Goal: Check status: Check status

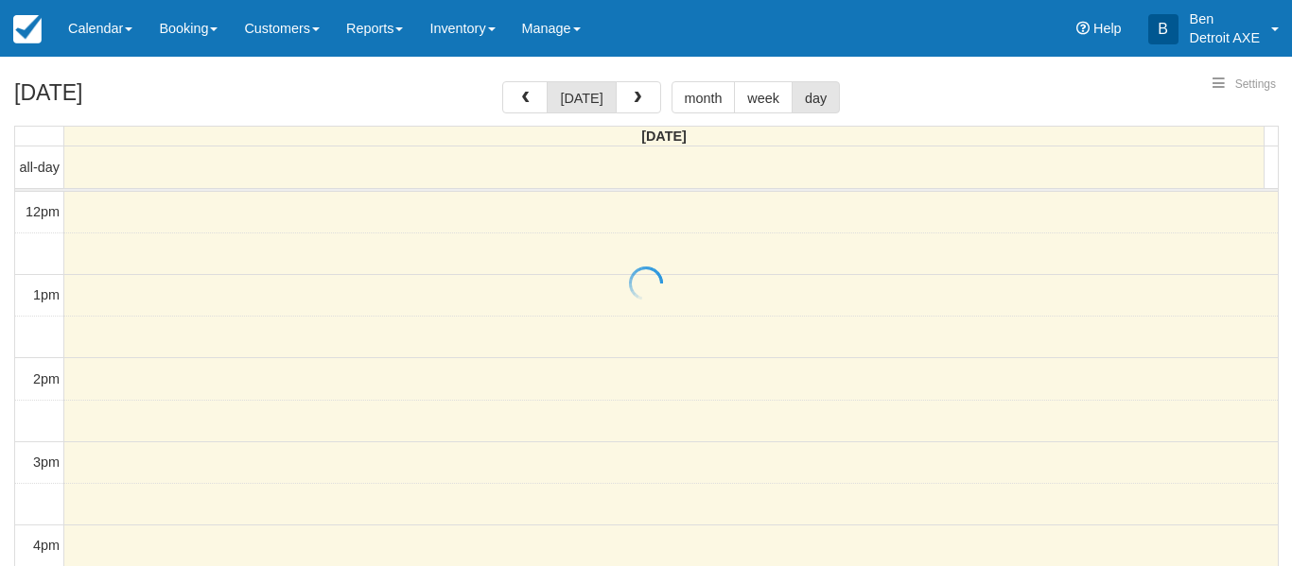
select select
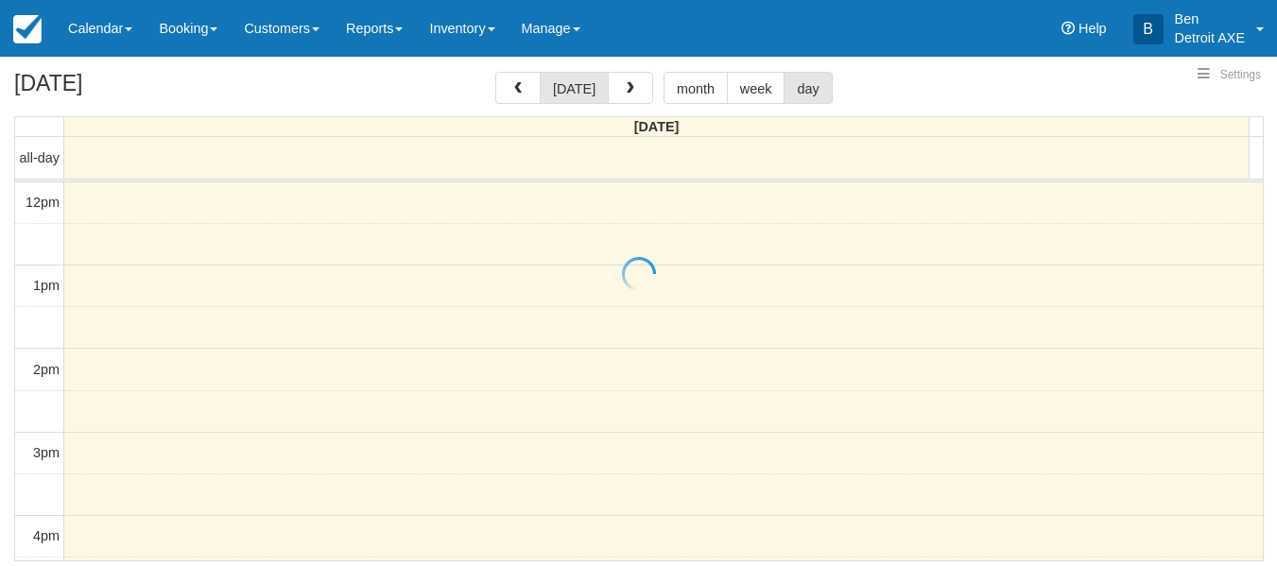
scroll to position [251, 0]
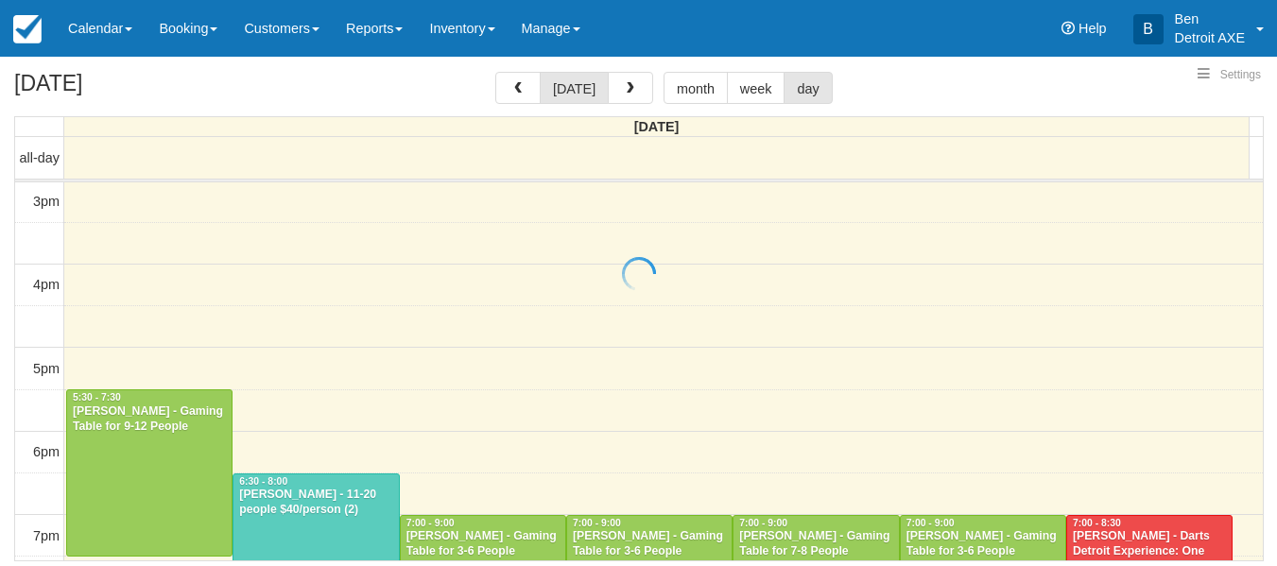
select select
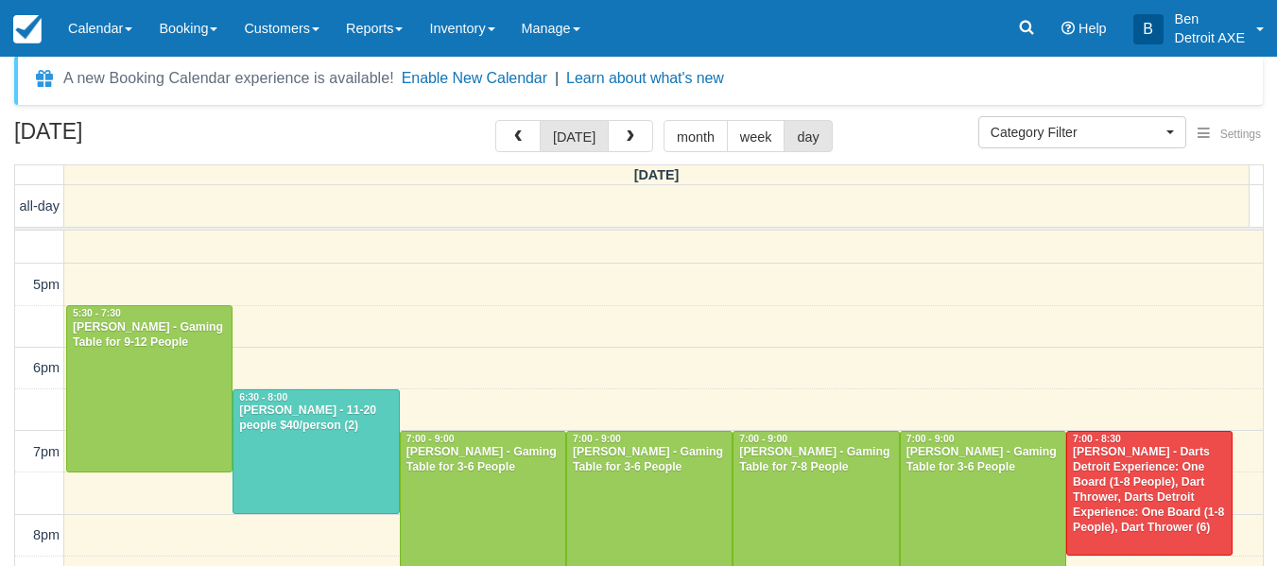
scroll to position [381, 0]
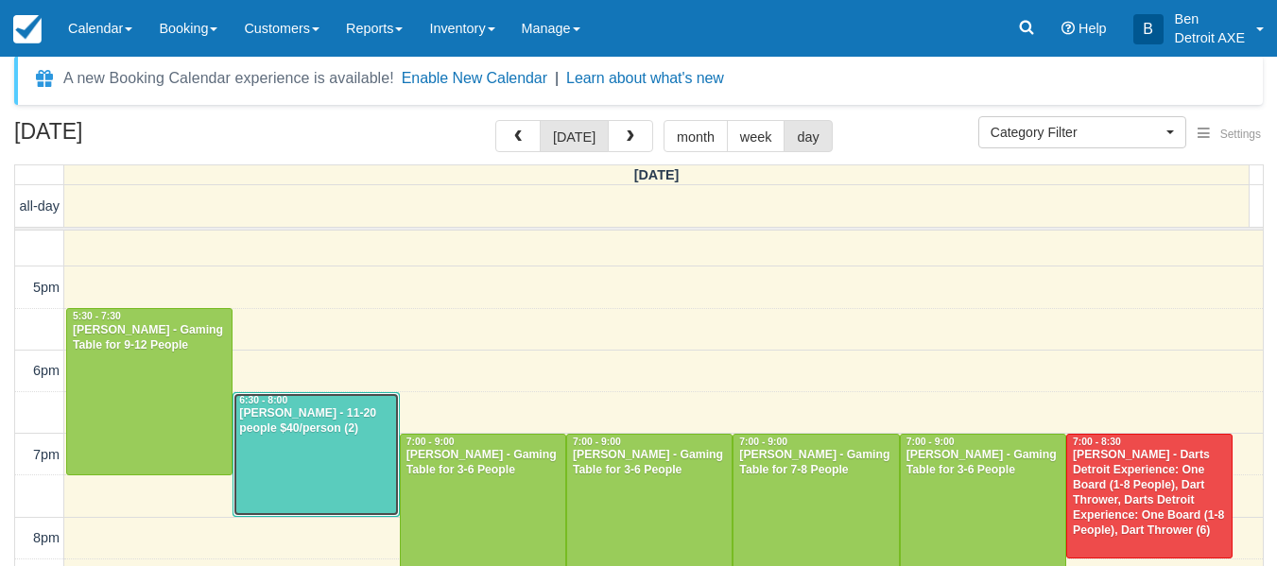
click at [332, 427] on div "[PERSON_NAME] - 11-20 people $40/person (2)" at bounding box center [315, 422] width 155 height 30
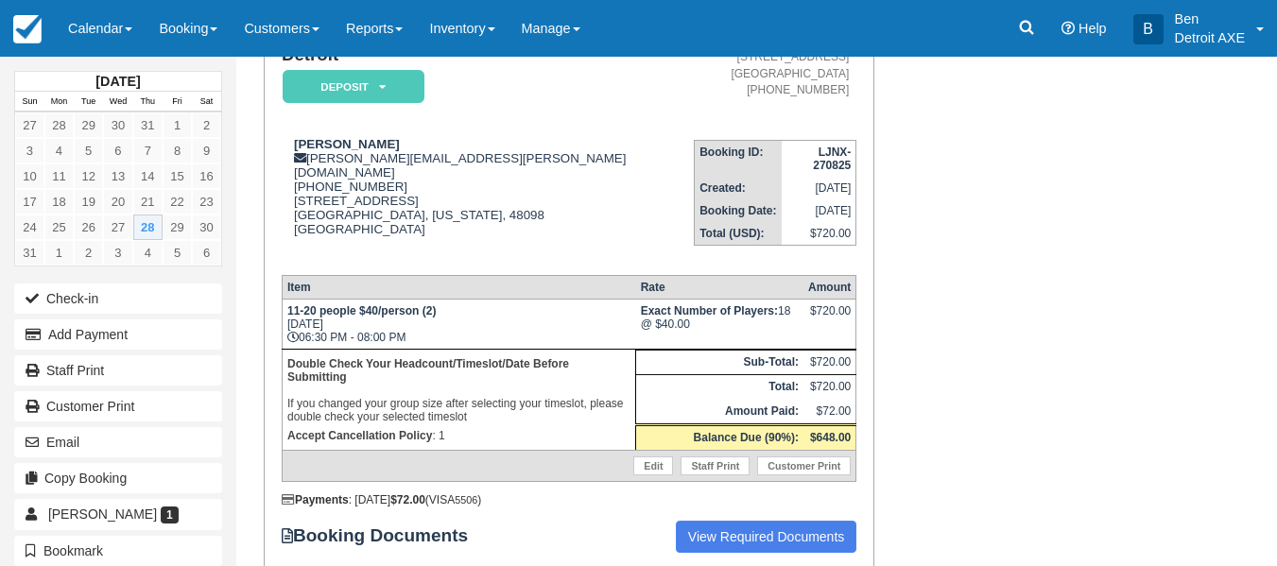
scroll to position [182, 0]
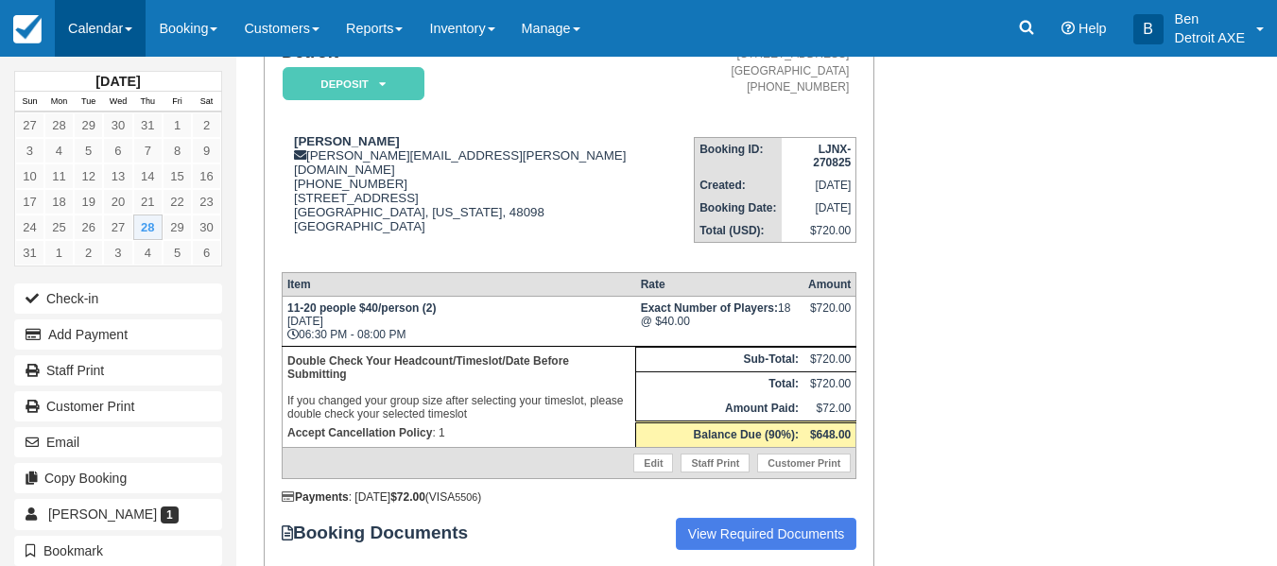
click at [115, 46] on link "Calendar" at bounding box center [100, 28] width 91 height 57
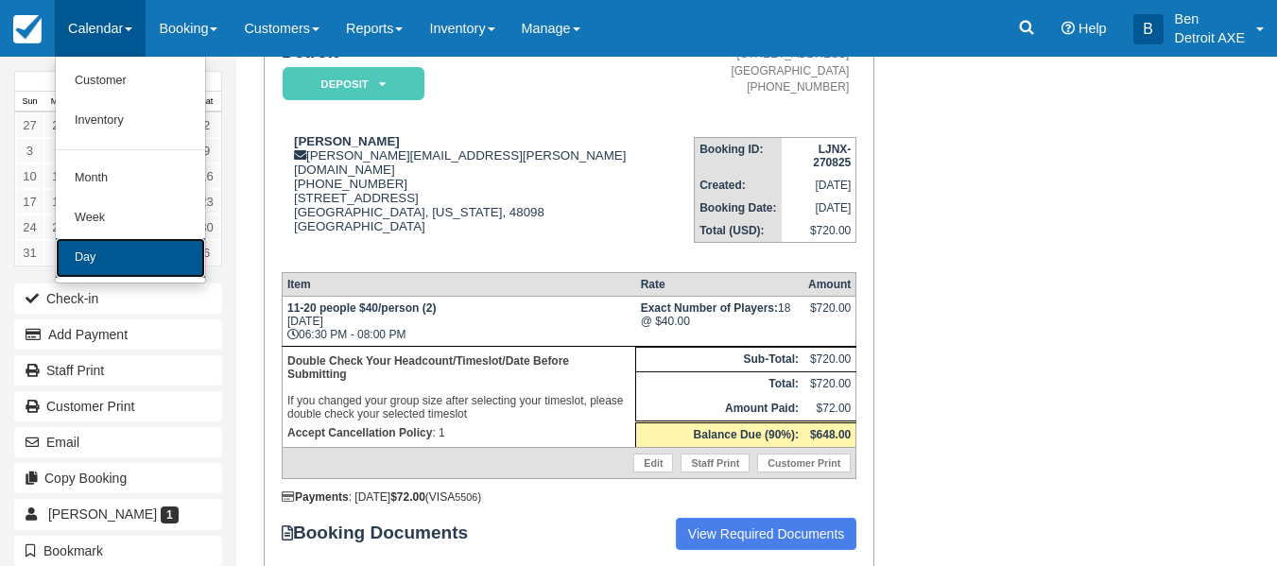
click at [135, 257] on link "Day" at bounding box center [130, 258] width 149 height 40
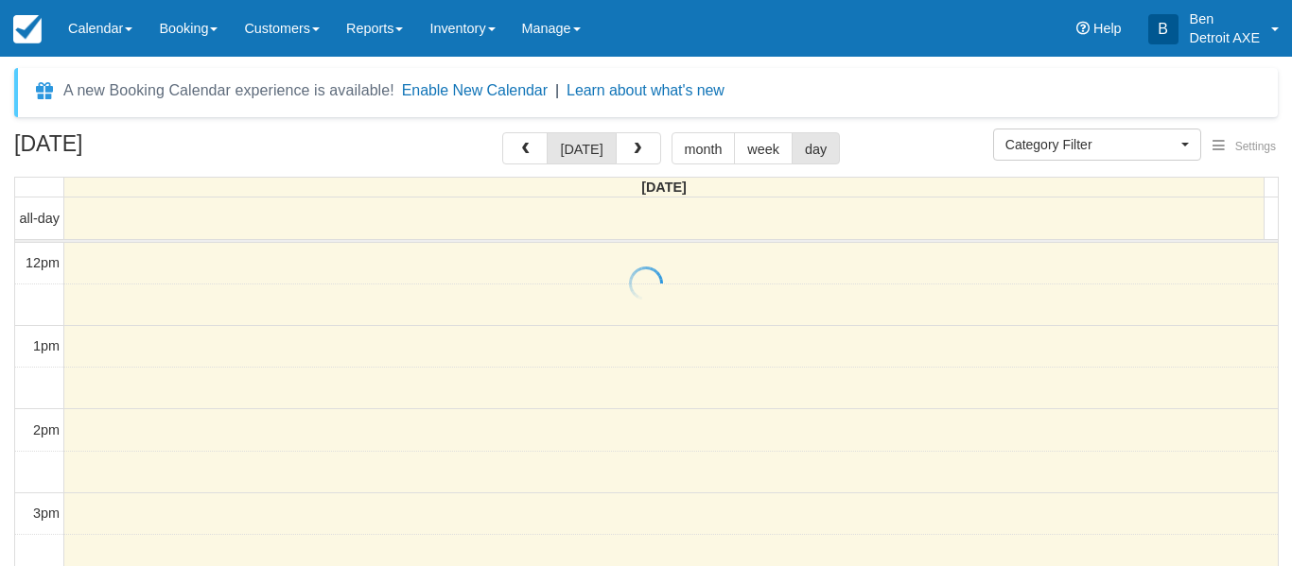
select select
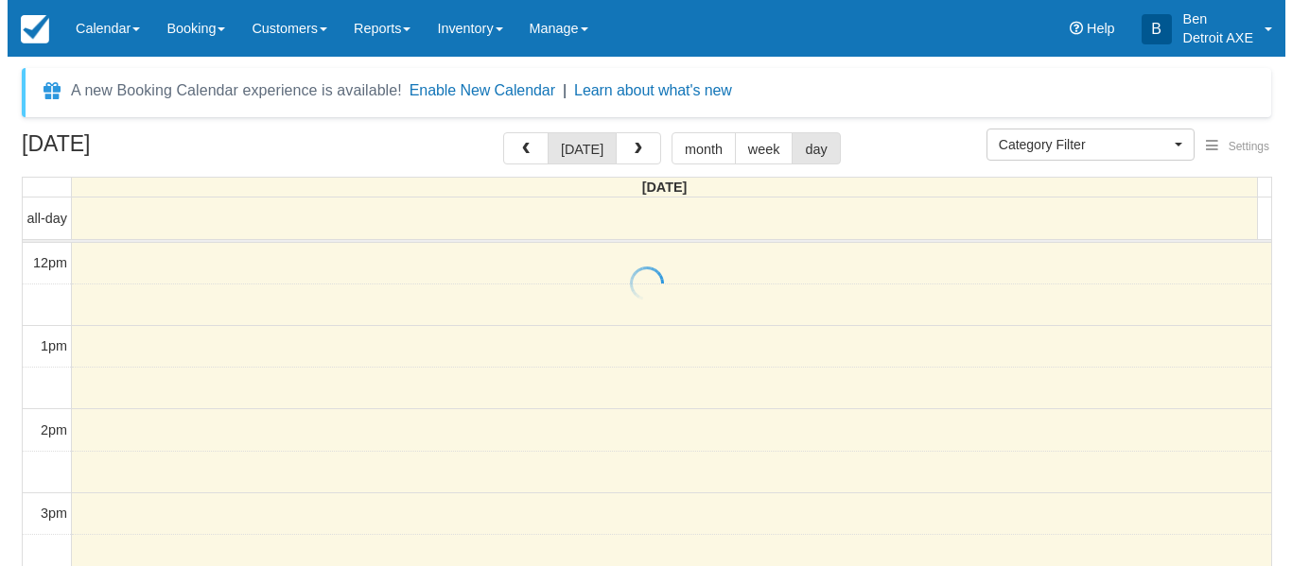
scroll to position [251, 0]
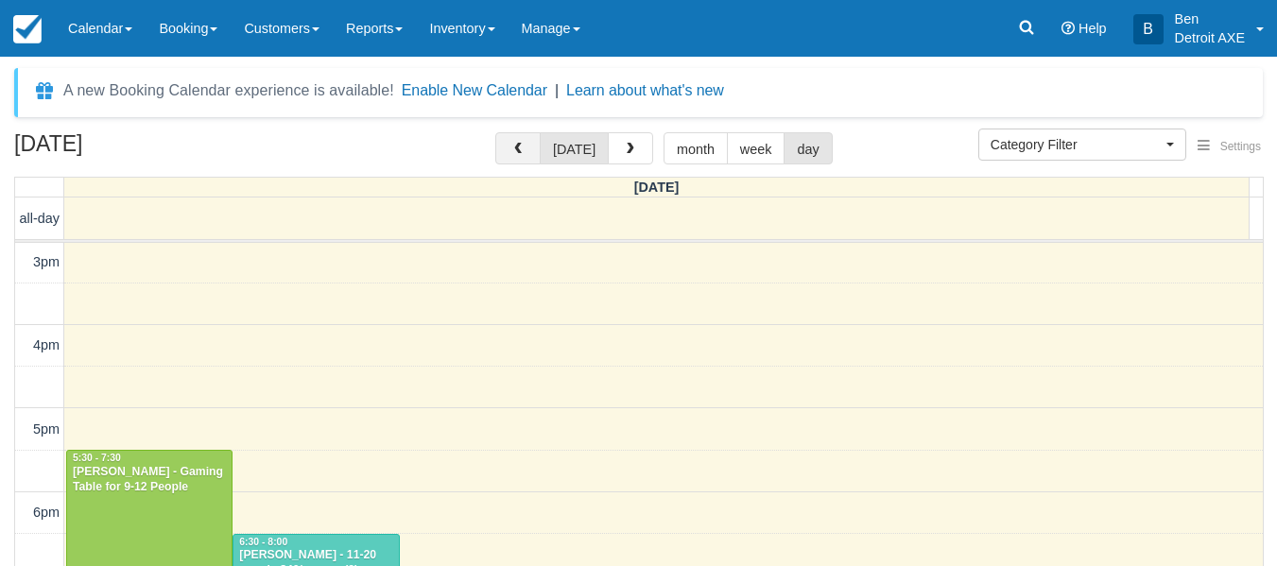
click at [502, 155] on button "button" at bounding box center [517, 148] width 45 height 32
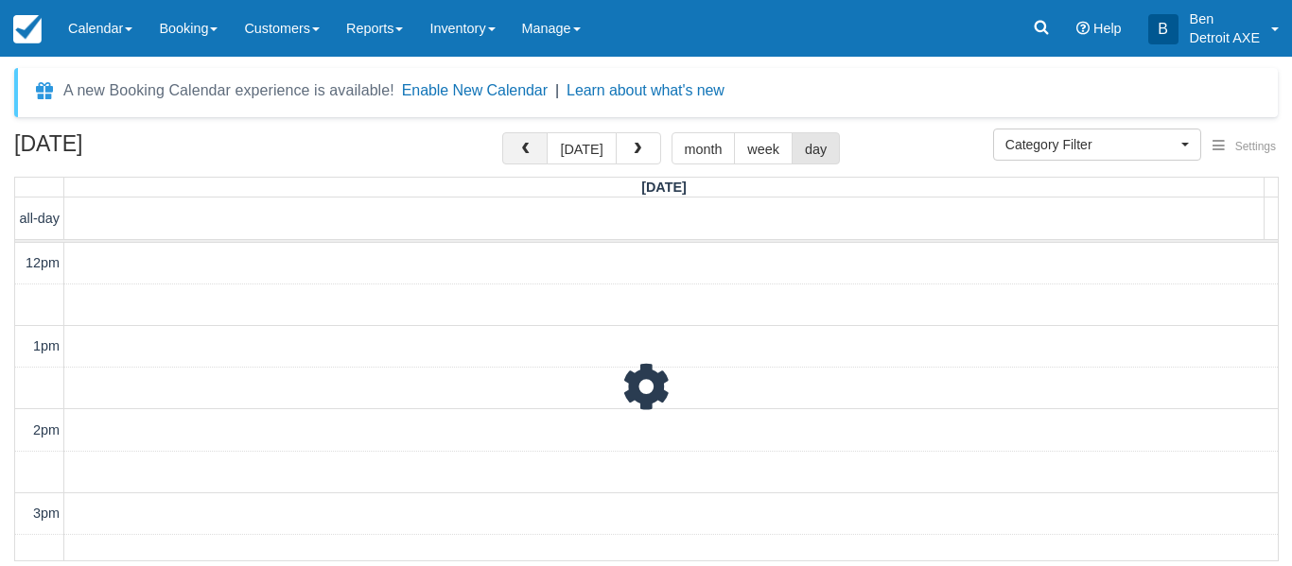
scroll to position [251, 0]
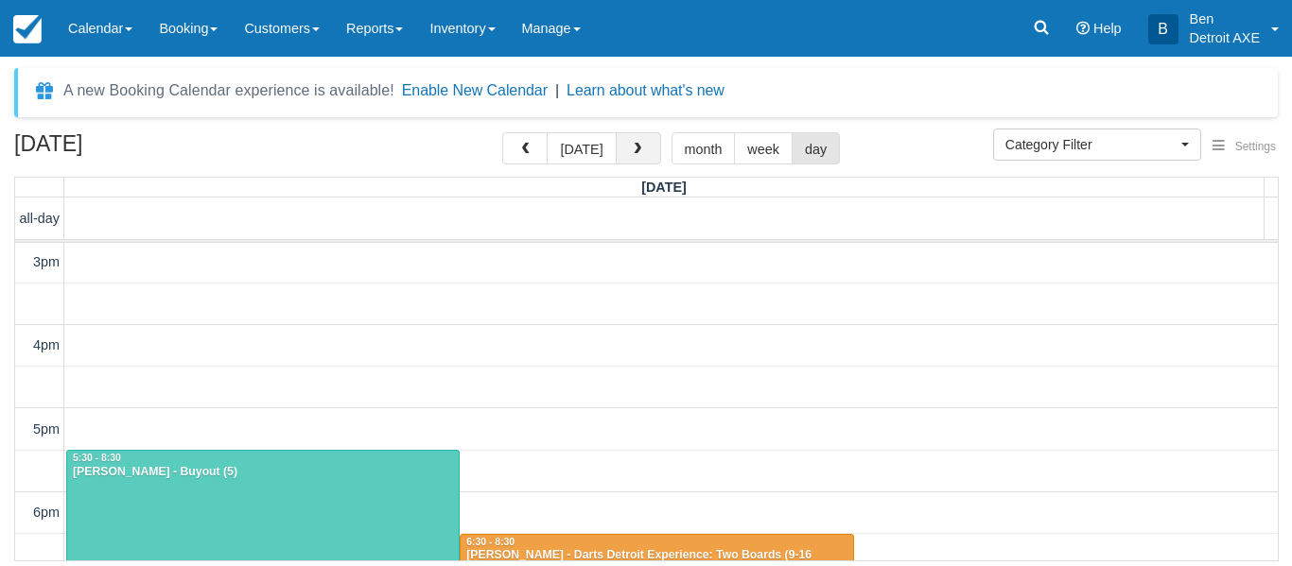
click at [621, 156] on button "button" at bounding box center [637, 148] width 45 height 32
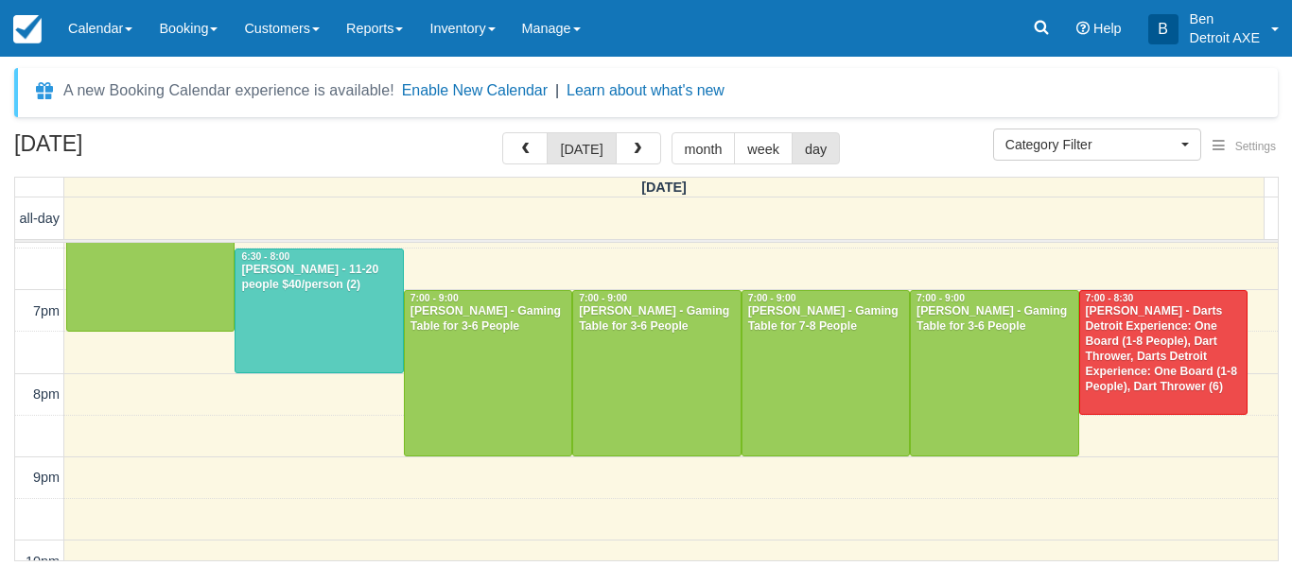
scroll to position [540, 0]
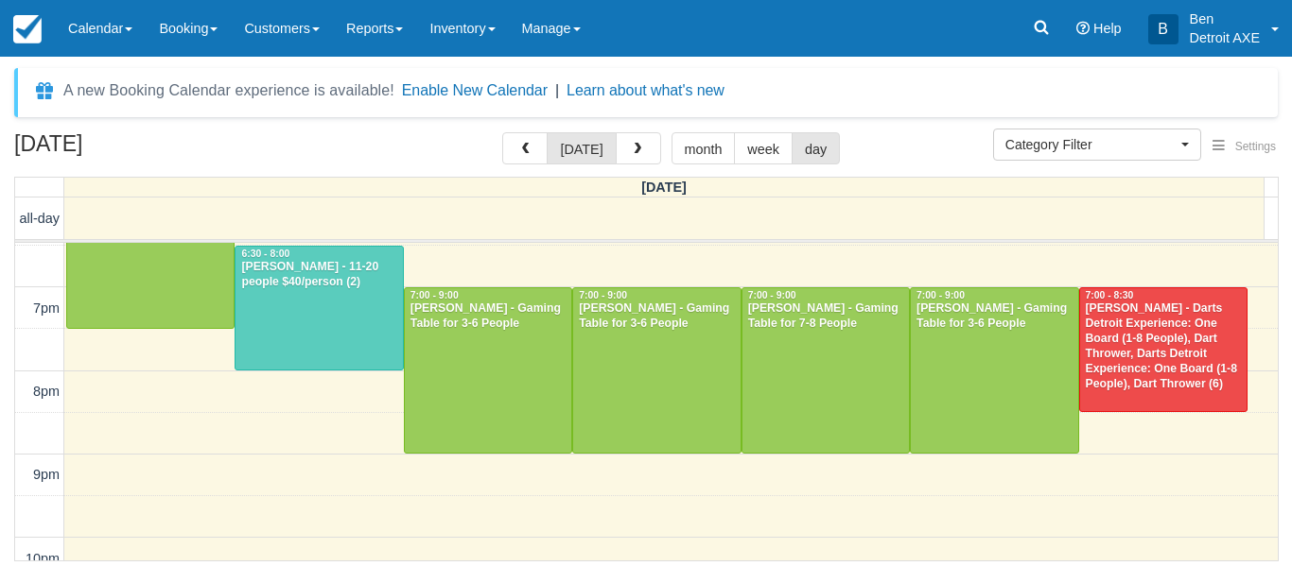
click at [420, 284] on div "12pm 1pm 2pm 3pm 4pm 5pm 6pm 7pm 8pm 9pm 10pm 11pm 5:30 - 7:30 Marni Feldman - …" at bounding box center [646, 183] width 1262 height 960
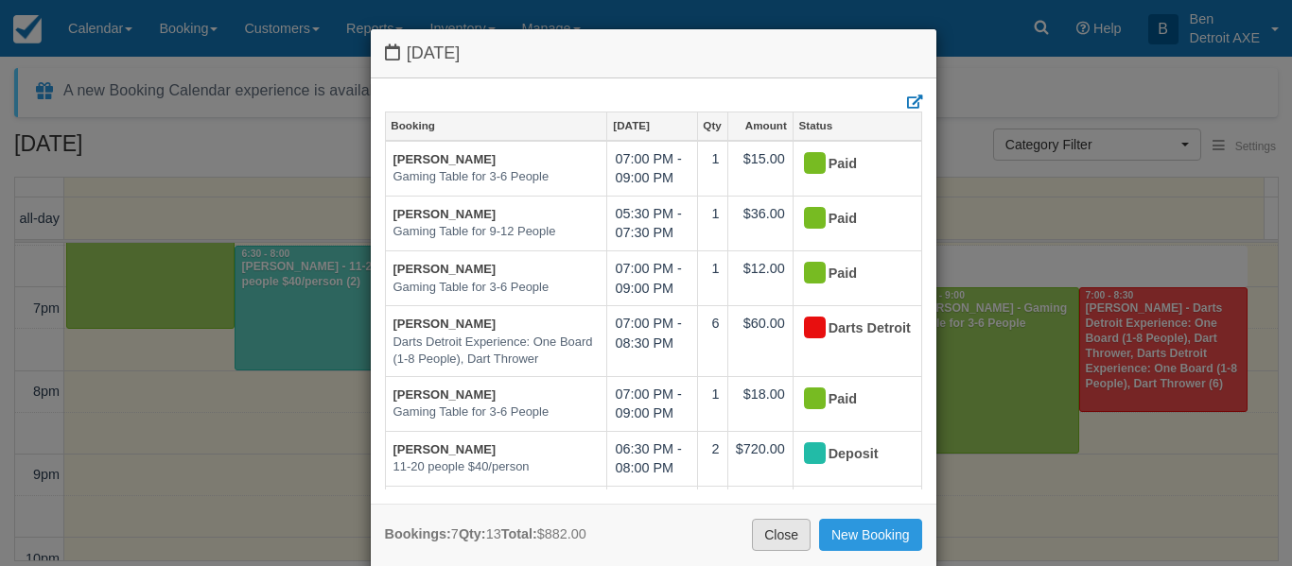
click at [778, 546] on link "Close" at bounding box center [781, 535] width 59 height 32
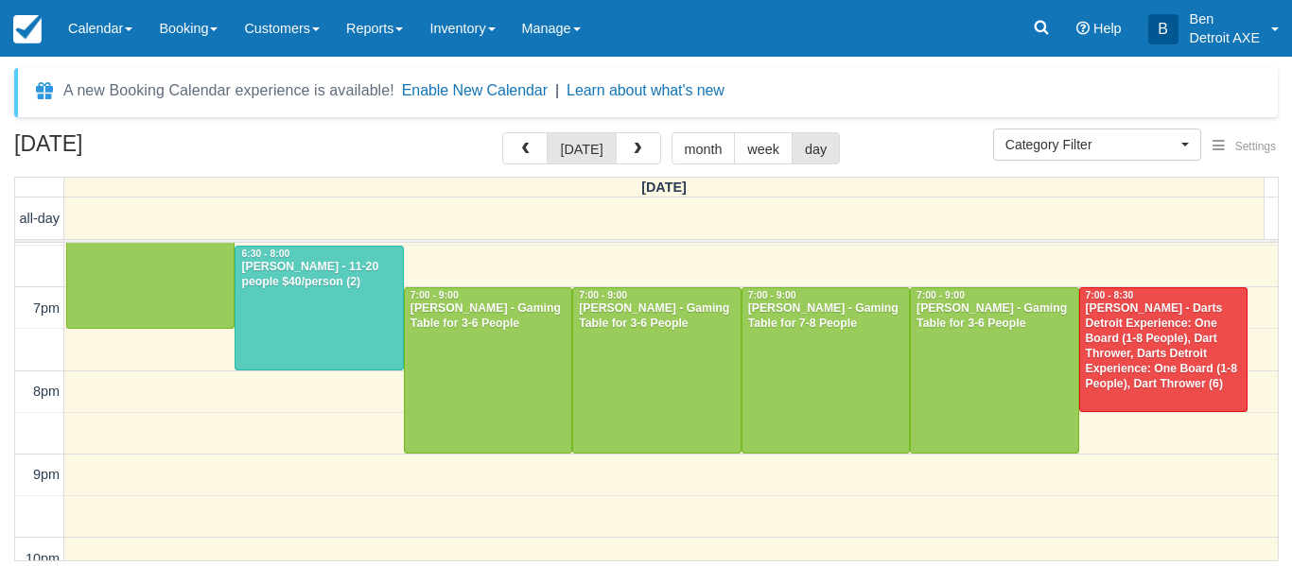
click at [440, 156] on div "August 28, 2025 today month week day" at bounding box center [645, 152] width 1263 height 41
